Goal: Task Accomplishment & Management: Manage account settings

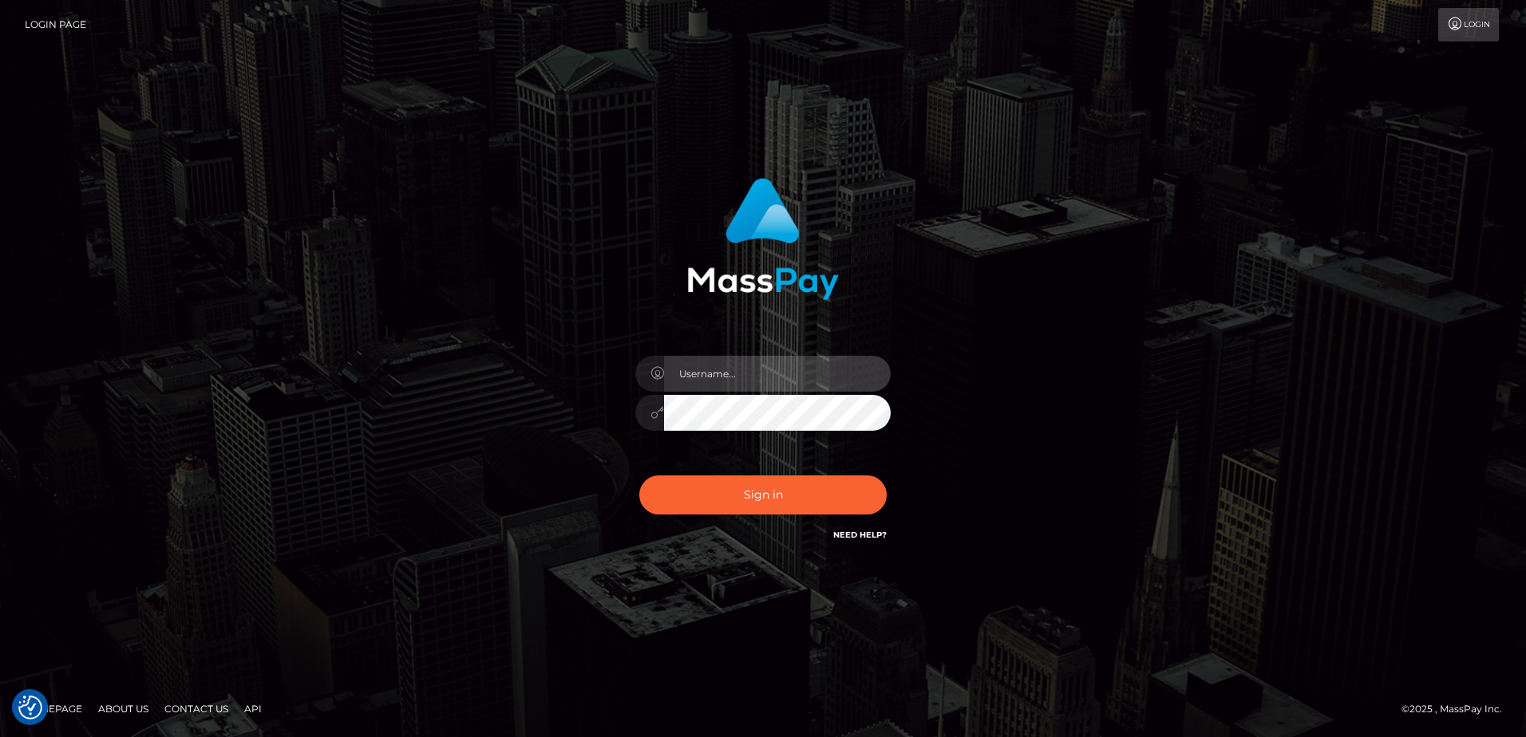
type input "Dan"
click at [468, 425] on div "Dan Sign in" at bounding box center [763, 369] width 910 height 406
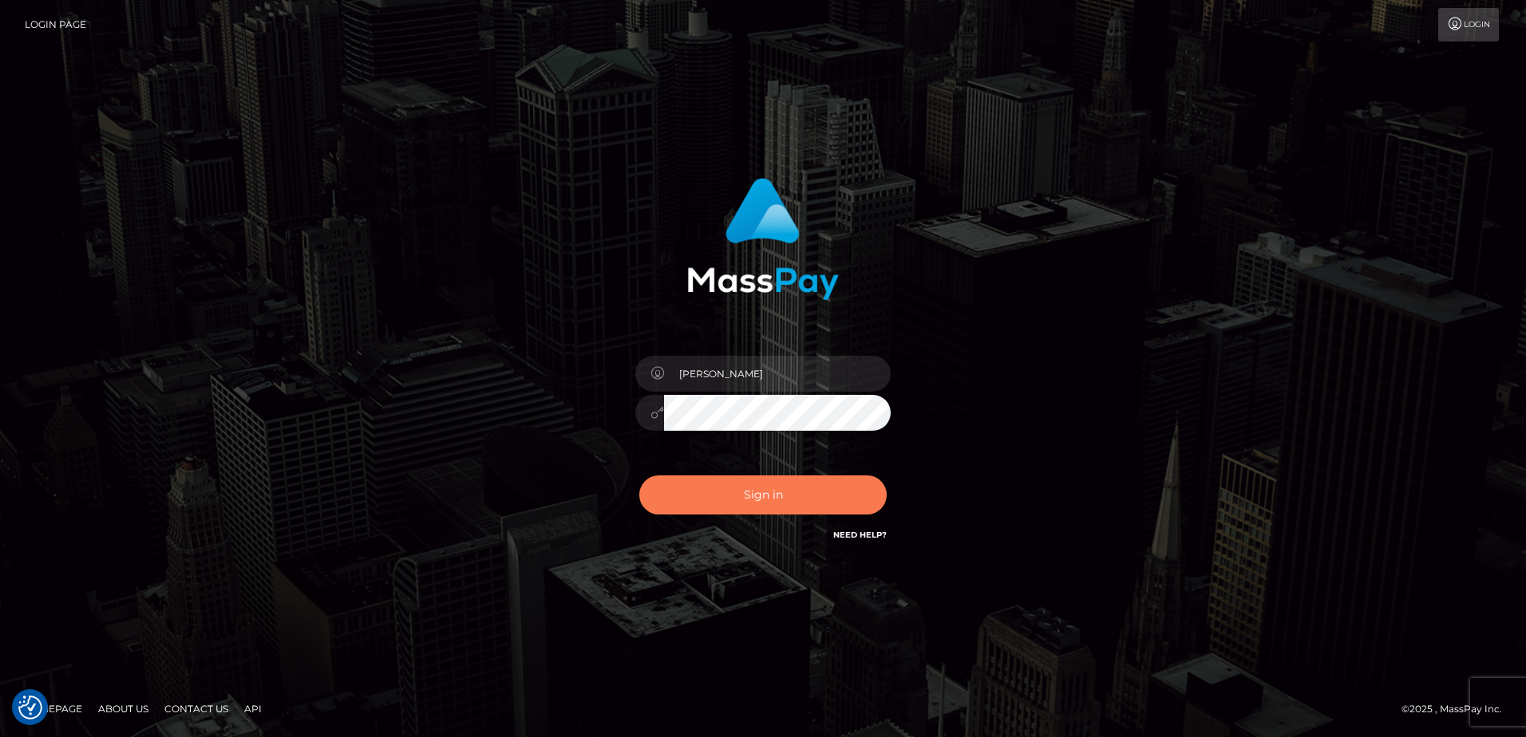
click at [761, 500] on button "Sign in" at bounding box center [762, 495] width 247 height 39
click at [500, 482] on div "Dan Sign in" at bounding box center [763, 369] width 910 height 406
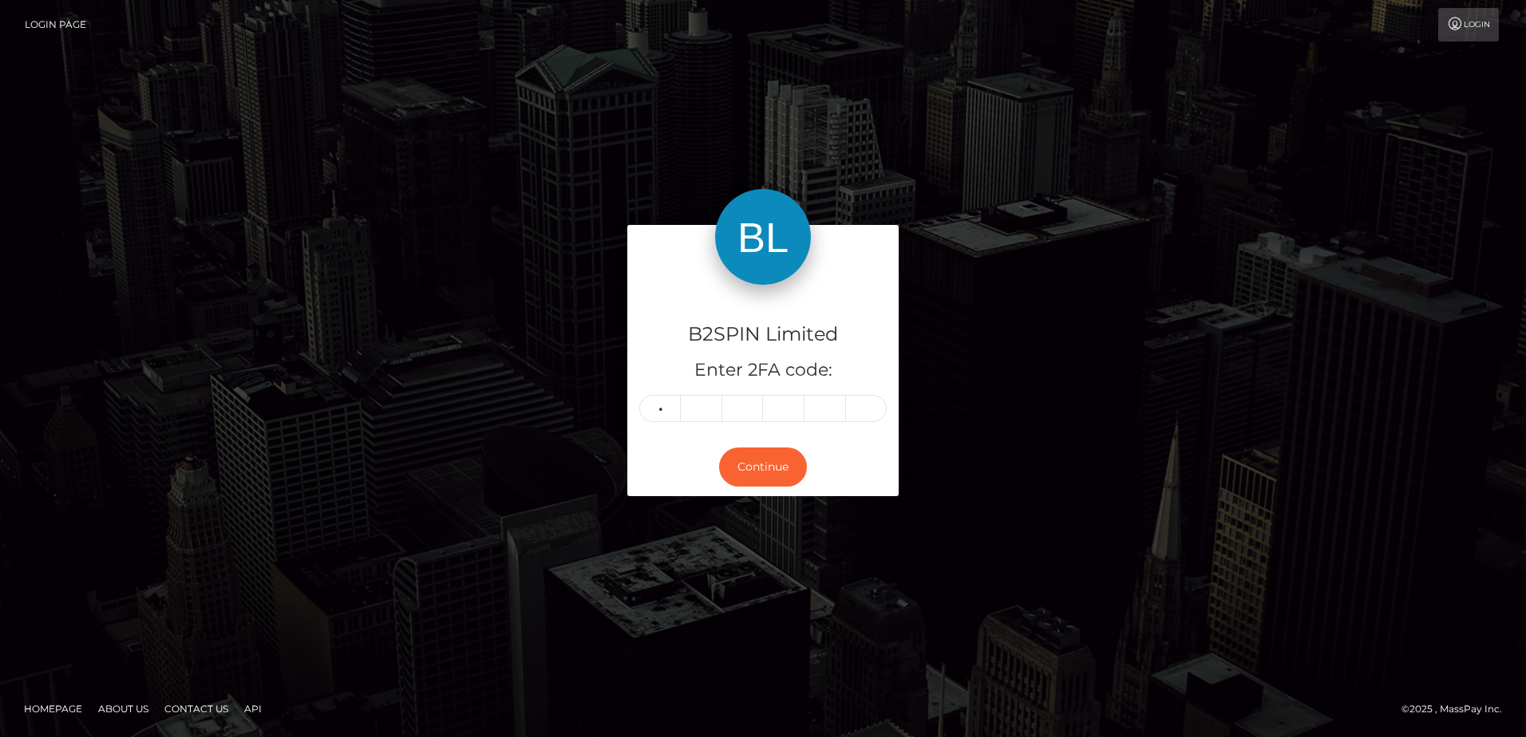
type input "2"
type input "9"
type input "2"
type input "7"
type input "0"
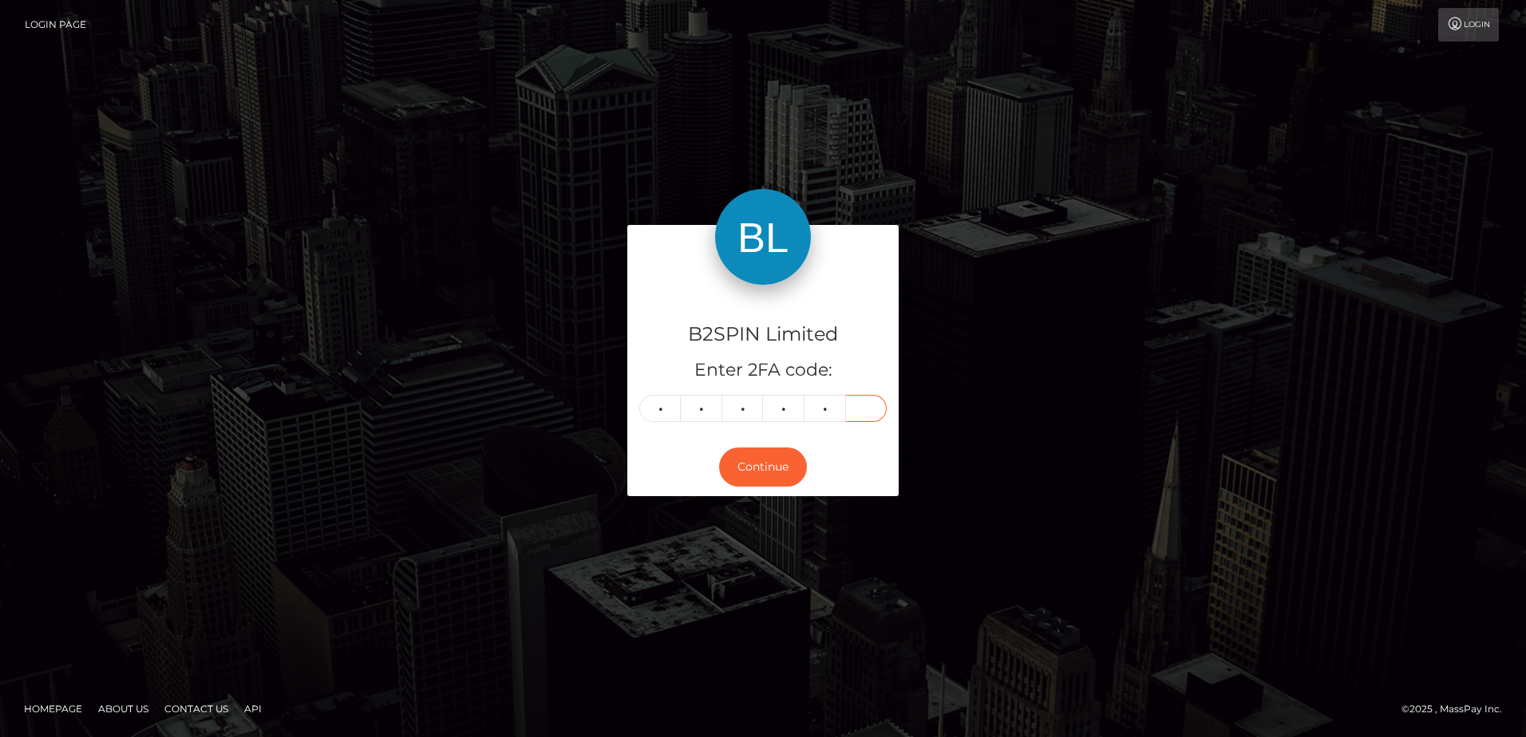
type input "3"
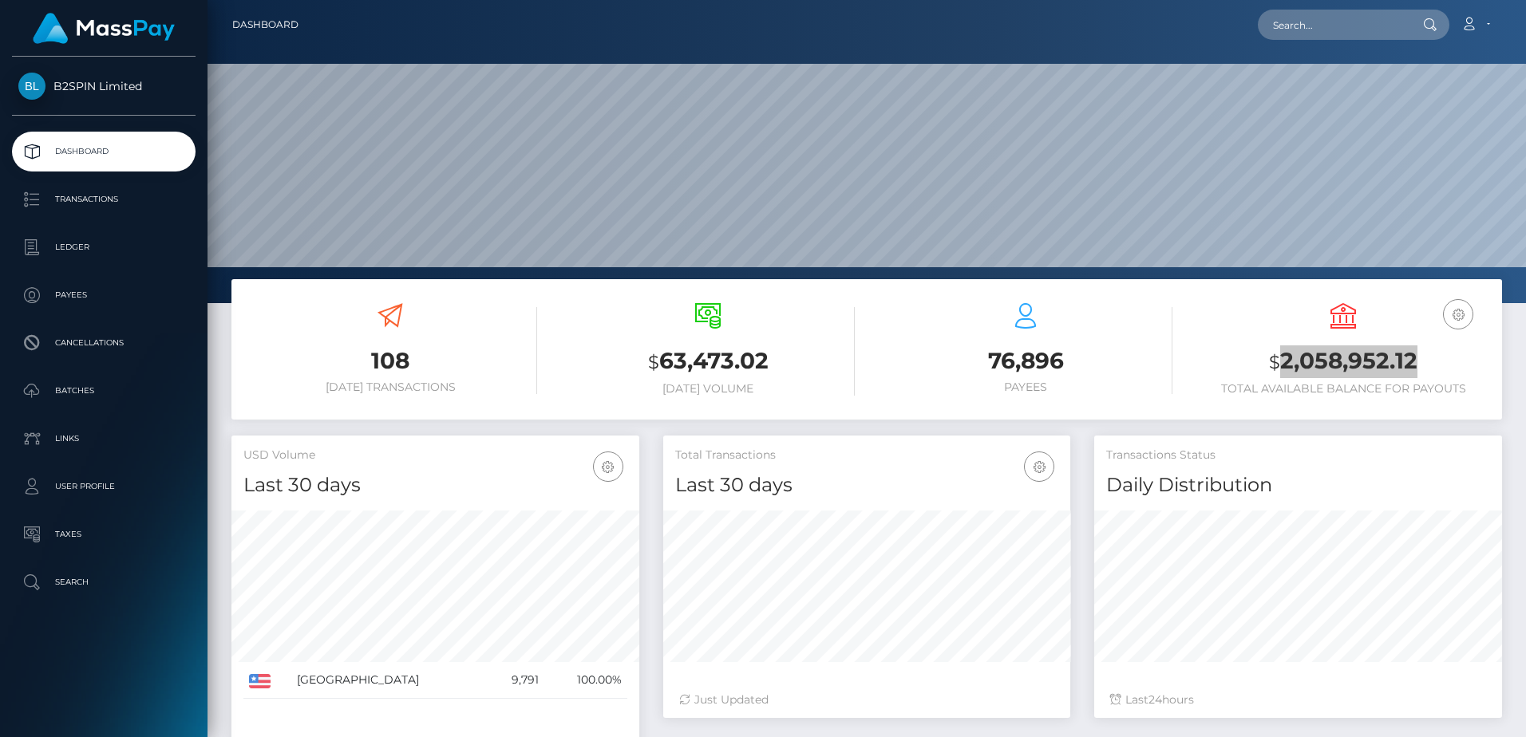
scroll to position [283, 407]
